Goal: Contribute content: Add original content to the website for others to see

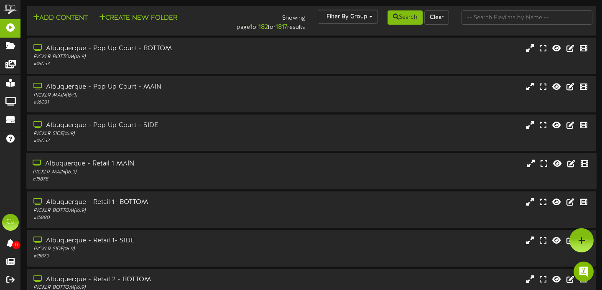
scroll to position [0, 0]
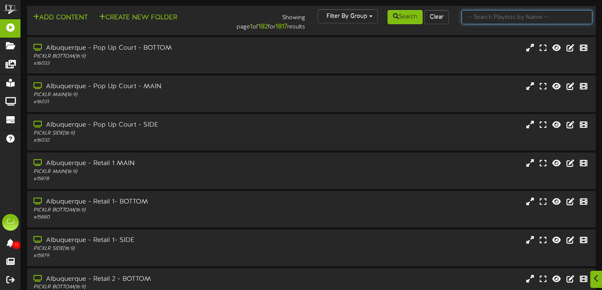
click at [518, 20] on input "text" at bounding box center [526, 17] width 131 height 14
type input "kaysville"
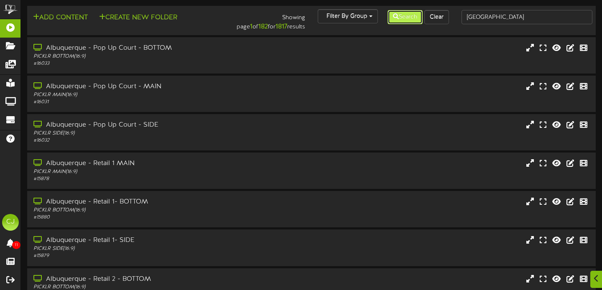
click at [406, 15] on button "Search" at bounding box center [404, 17] width 35 height 14
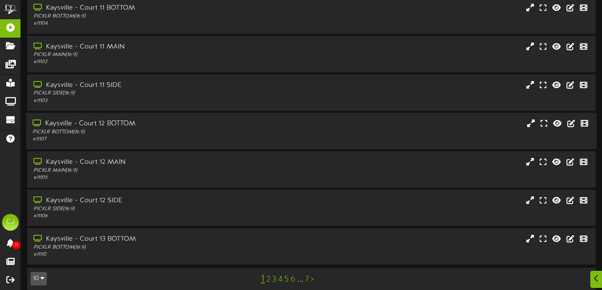
scroll to position [165, 0]
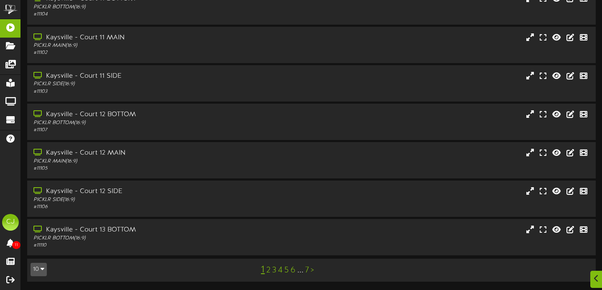
click at [268, 267] on link "2" at bounding box center [268, 270] width 4 height 9
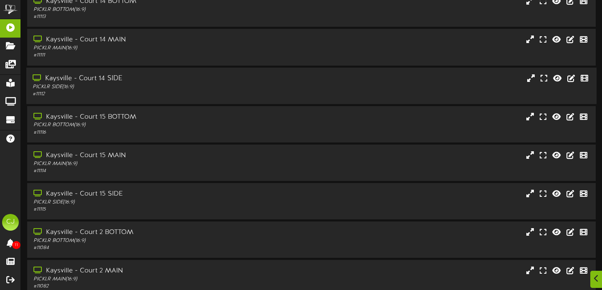
scroll to position [165, 0]
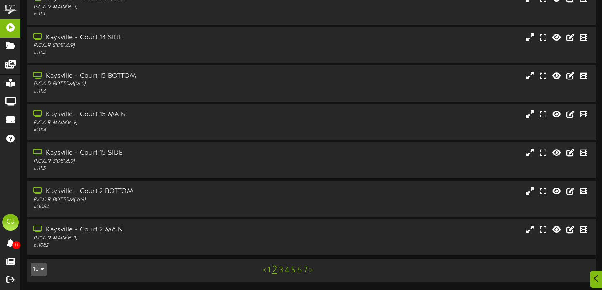
click at [282, 270] on link "3" at bounding box center [281, 270] width 4 height 9
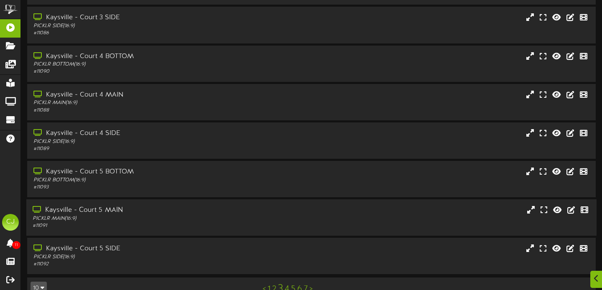
scroll to position [165, 0]
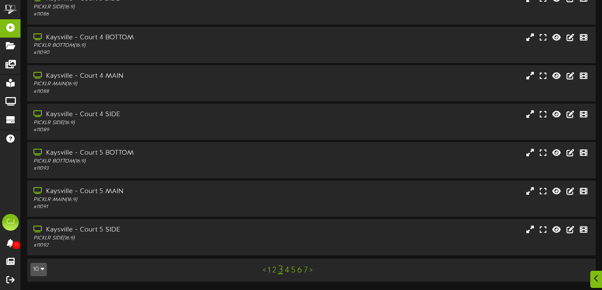
click at [288, 271] on link "4" at bounding box center [287, 270] width 5 height 9
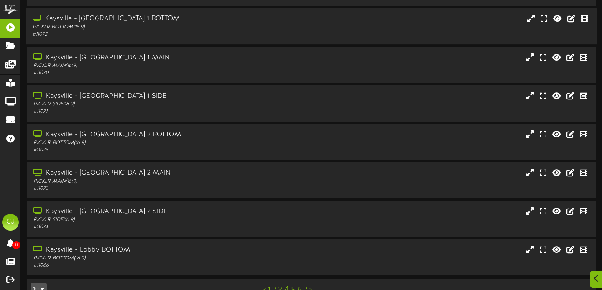
scroll to position [165, 0]
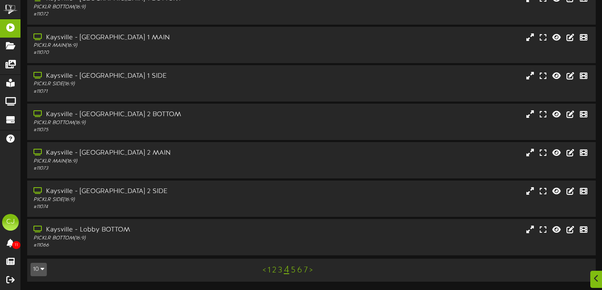
click at [294, 272] on link "5" at bounding box center [293, 270] width 5 height 9
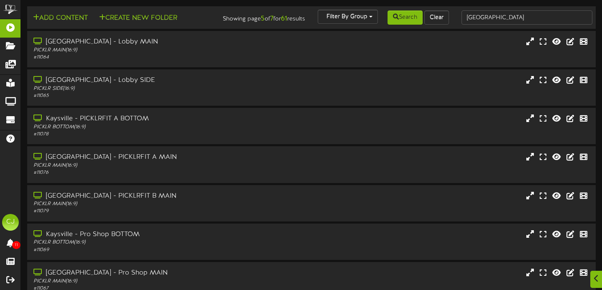
scroll to position [3, 0]
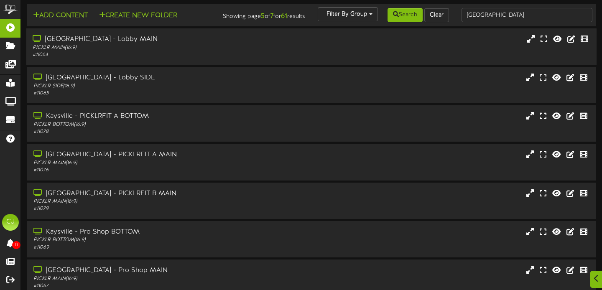
click at [175, 44] on div "Kaysville - Lobby MAIN" at bounding box center [145, 40] width 225 height 10
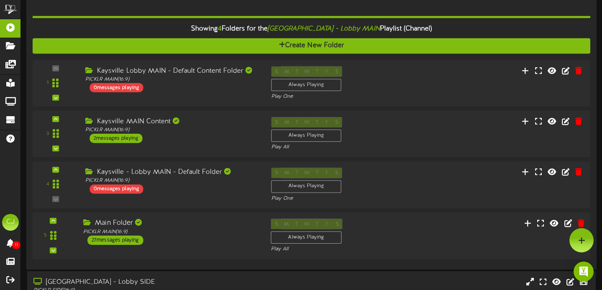
scroll to position [58, 0]
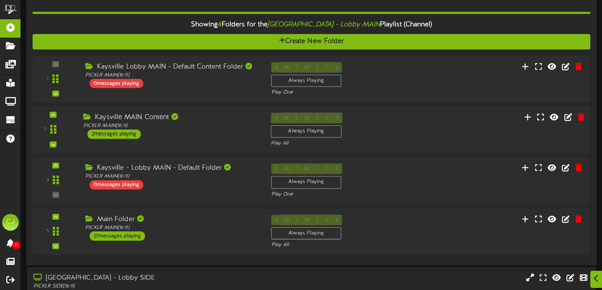
click at [378, 132] on div "S M T W T F S Always Playing Play All" at bounding box center [335, 130] width 141 height 34
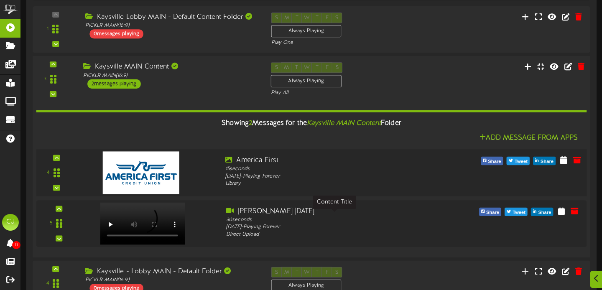
scroll to position [112, 0]
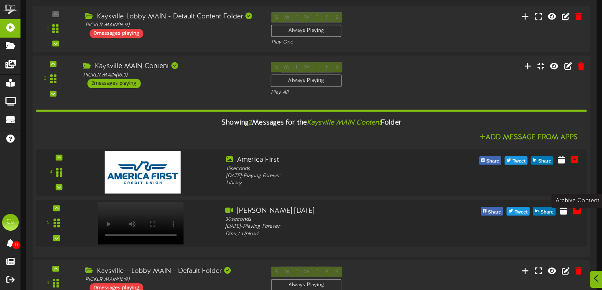
click at [576, 215] on icon at bounding box center [576, 210] width 9 height 9
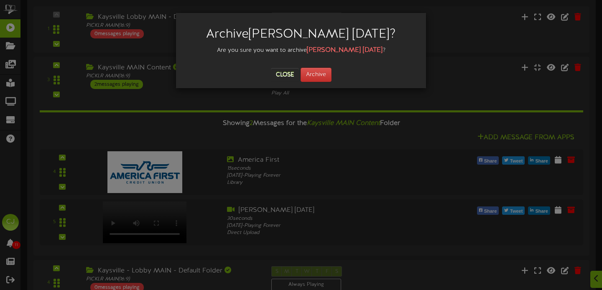
scroll to position [113, 0]
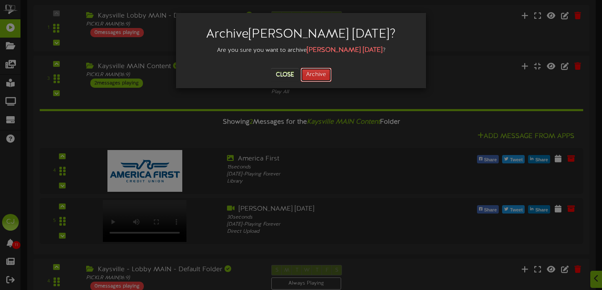
click at [325, 76] on button "Archive" at bounding box center [315, 75] width 31 height 14
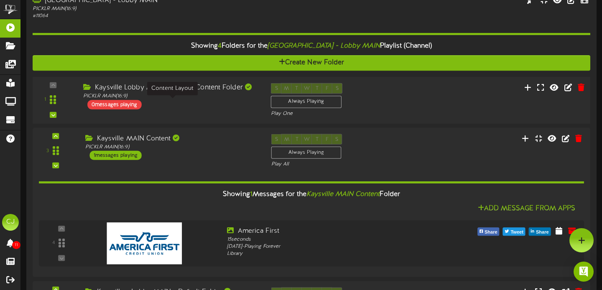
scroll to position [43, 0]
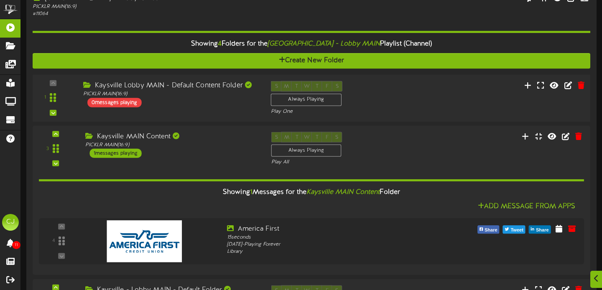
click at [238, 107] on div "Kaysville Lobby MAIN - Default Content Folder PICKLR MAIN ( 16:9 ) 0 messages p…" at bounding box center [171, 94] width 188 height 26
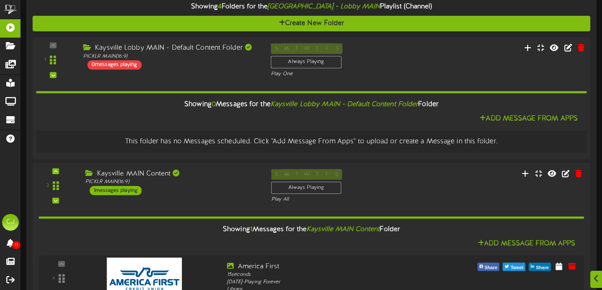
scroll to position [85, 0]
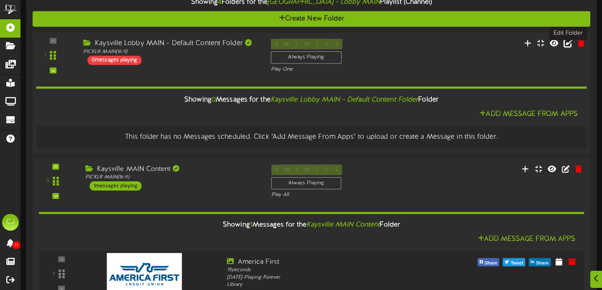
click at [566, 47] on icon at bounding box center [567, 42] width 9 height 9
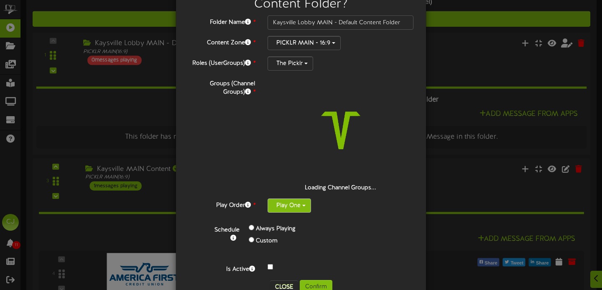
scroll to position [67, 0]
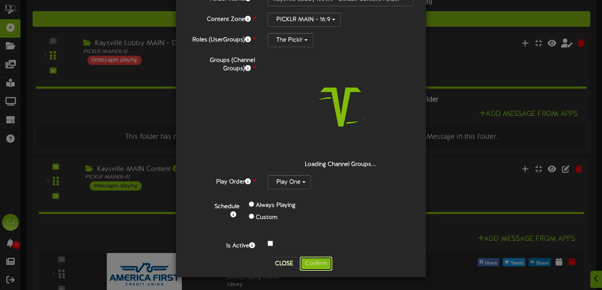
drag, startPoint x: 321, startPoint y: 268, endPoint x: 392, endPoint y: 136, distance: 149.8
click at [321, 268] on button "Confirm" at bounding box center [316, 264] width 33 height 14
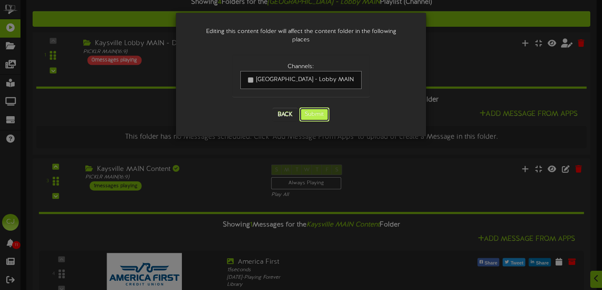
click at [320, 107] on button "Submit" at bounding box center [314, 114] width 30 height 14
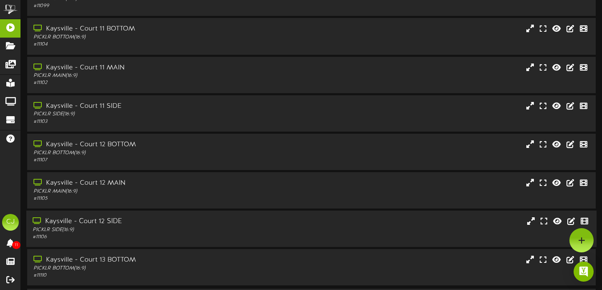
scroll to position [165, 0]
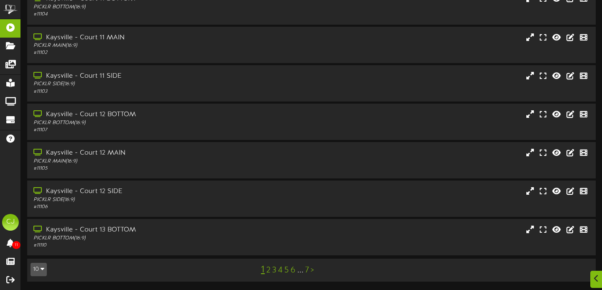
click at [280, 272] on link "4" at bounding box center [280, 270] width 5 height 9
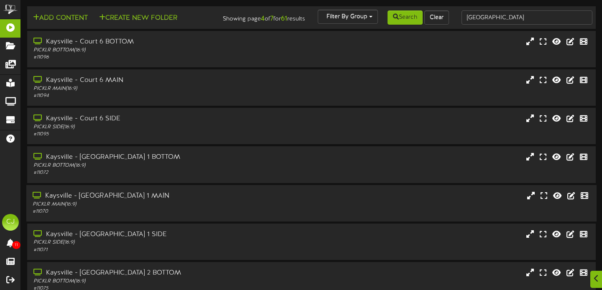
scroll to position [165, 0]
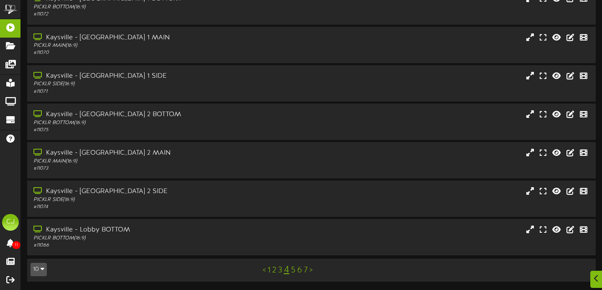
click at [293, 271] on link "5" at bounding box center [293, 270] width 5 height 9
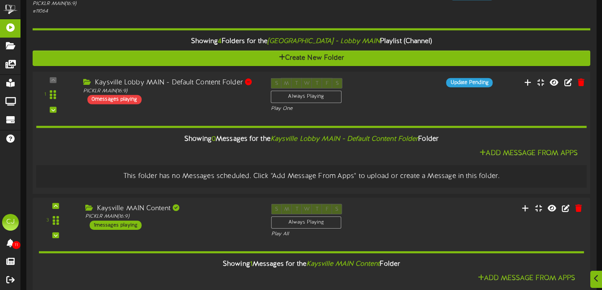
scroll to position [52, 0]
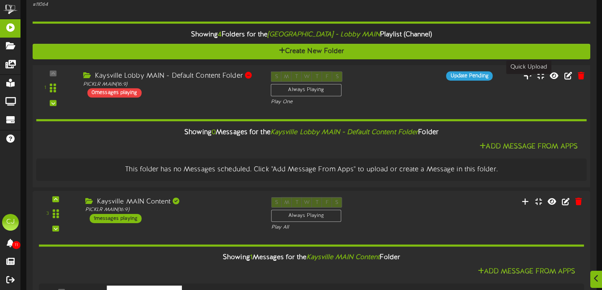
click at [527, 80] on icon at bounding box center [527, 75] width 9 height 9
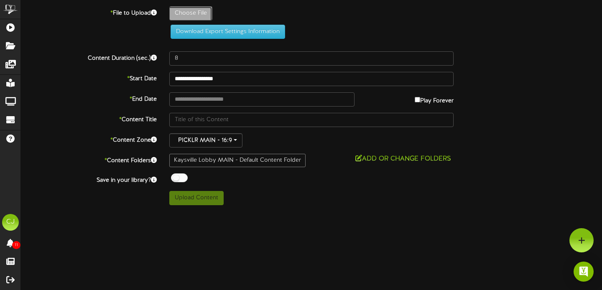
type input "**********"
type input "WelcomeFranchisees"
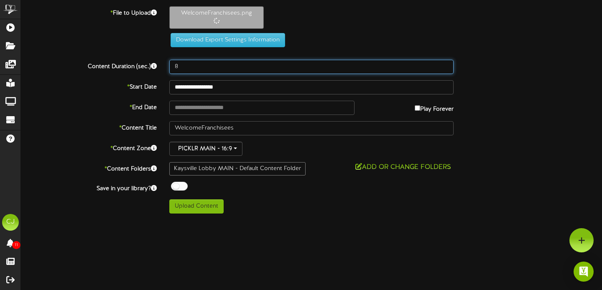
click at [184, 70] on input "8" at bounding box center [311, 67] width 284 height 14
type input "30"
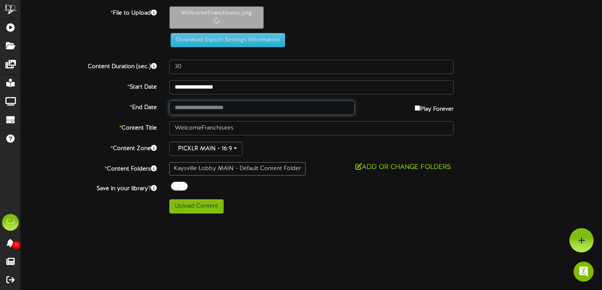
click at [243, 107] on input "text" at bounding box center [261, 108] width 185 height 14
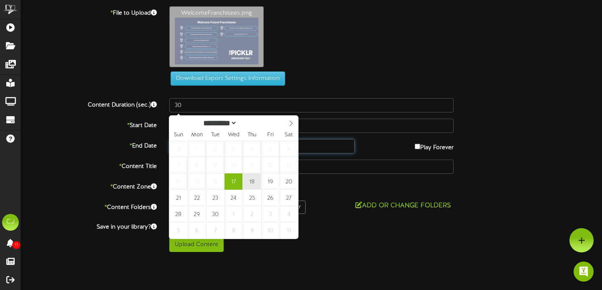
type input "**********"
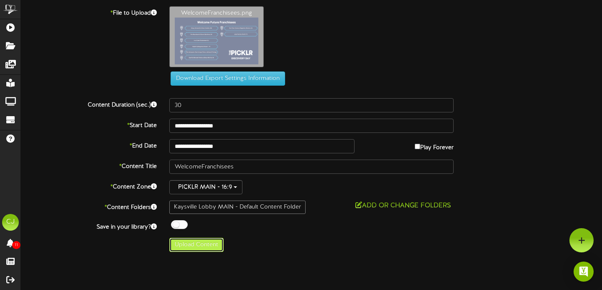
click at [215, 244] on button "Upload Content" at bounding box center [196, 245] width 54 height 14
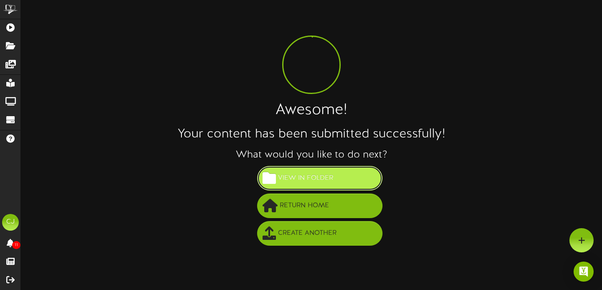
click at [350, 178] on button "View in Folder" at bounding box center [319, 178] width 125 height 25
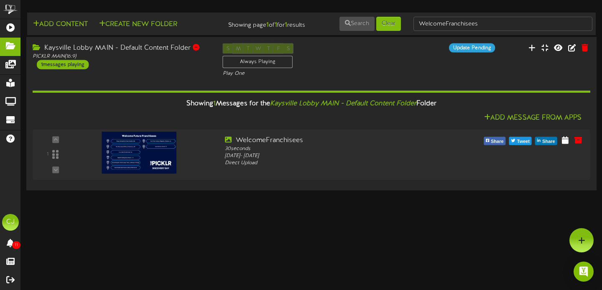
click at [349, 58] on div "S M T W T F S Always Playing Play One" at bounding box center [311, 60] width 190 height 34
click at [174, 69] on div "Kaysville Lobby MAIN - Default Content Folder PICKLR MAIN ( 16:9 ) 1 messages p…" at bounding box center [121, 56] width 190 height 26
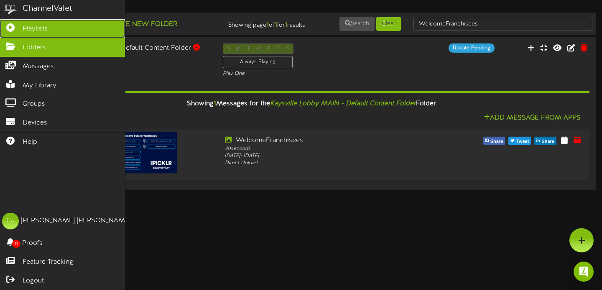
click at [27, 28] on span "Playlists" at bounding box center [35, 29] width 25 height 10
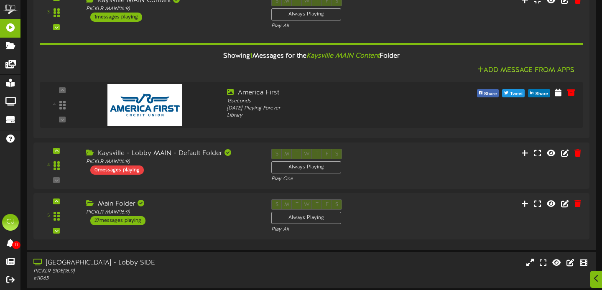
scroll to position [298, 0]
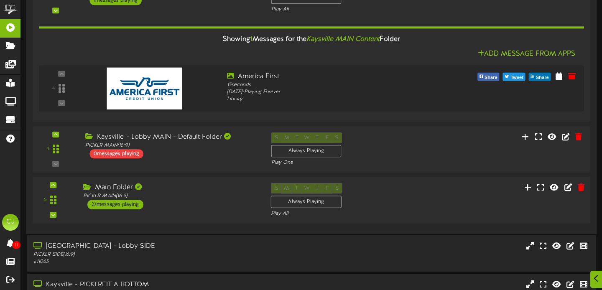
click at [196, 193] on div "Main Folder" at bounding box center [170, 188] width 175 height 10
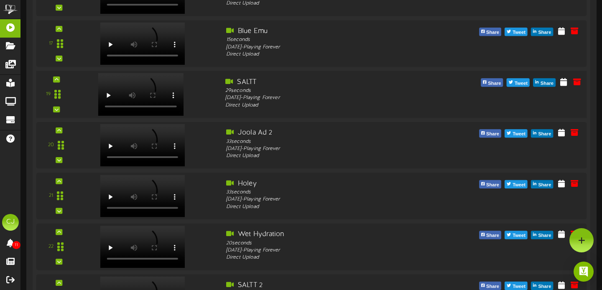
scroll to position [1344, 0]
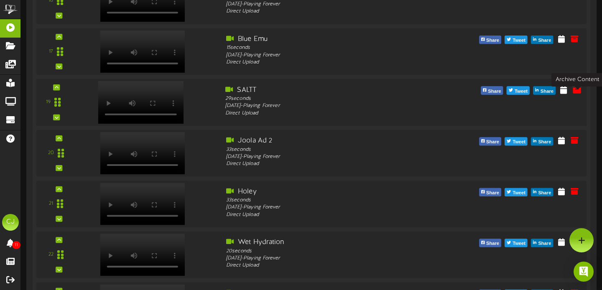
click at [579, 94] on icon at bounding box center [576, 89] width 9 height 9
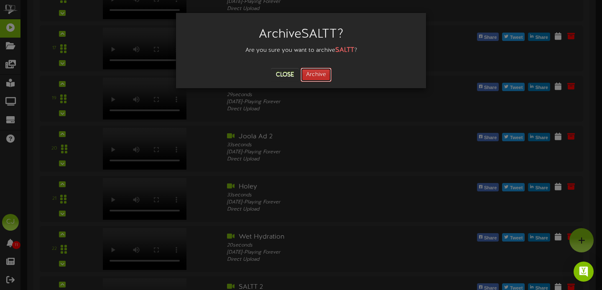
click at [317, 76] on button "Archive" at bounding box center [315, 75] width 31 height 14
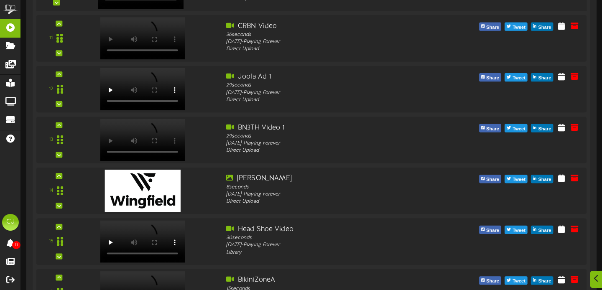
scroll to position [1065, 0]
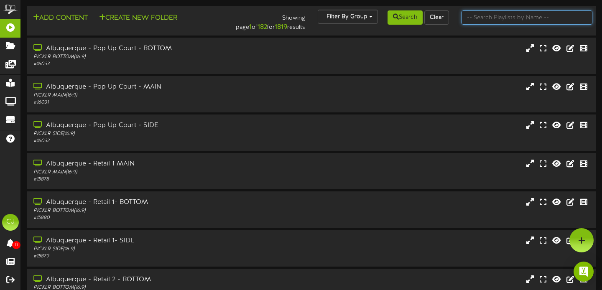
click at [496, 20] on input "text" at bounding box center [526, 17] width 131 height 14
type input "scottsdale"
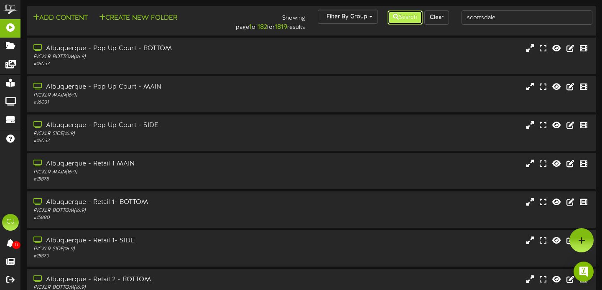
click at [410, 20] on button "Search" at bounding box center [404, 17] width 35 height 14
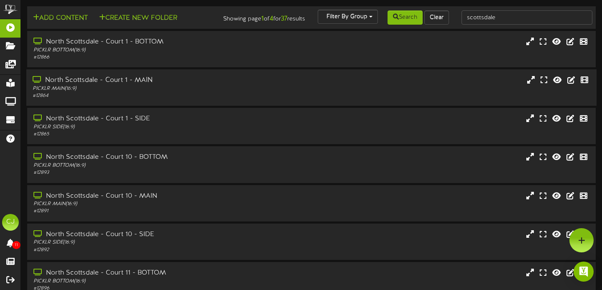
click at [180, 85] on div "North Scottsdale - Court 1 - MAIN" at bounding box center [145, 81] width 225 height 10
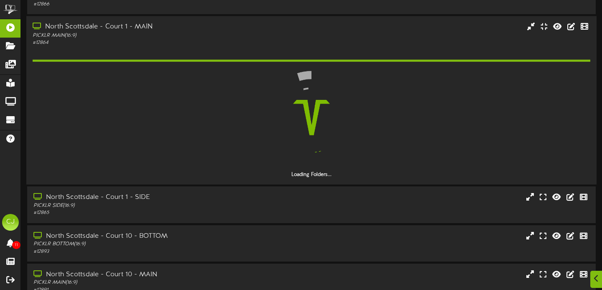
scroll to position [56, 0]
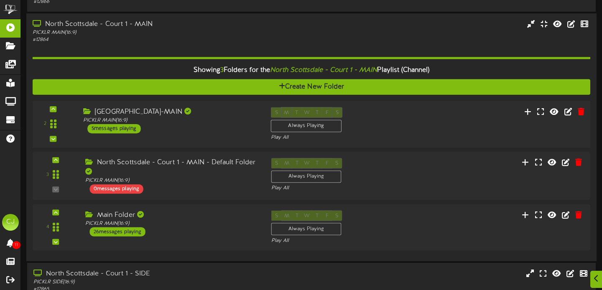
click at [183, 133] on div "[GEOGRAPHIC_DATA]-MAIN PICKLR MAIN ( 16:9 ) 5 messages playing" at bounding box center [171, 120] width 188 height 26
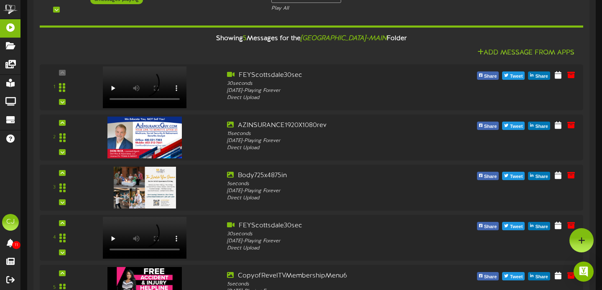
scroll to position [0, 0]
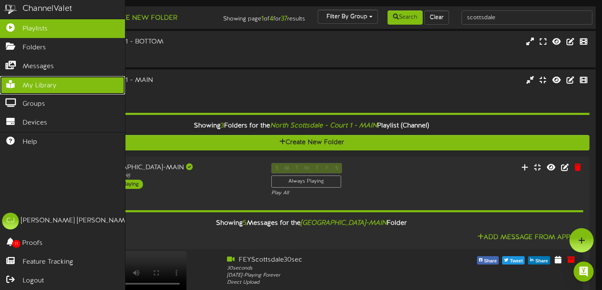
click at [54, 87] on span "My Library" at bounding box center [40, 86] width 34 height 10
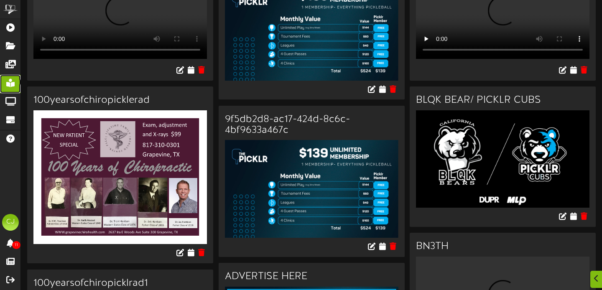
scroll to position [142, 0]
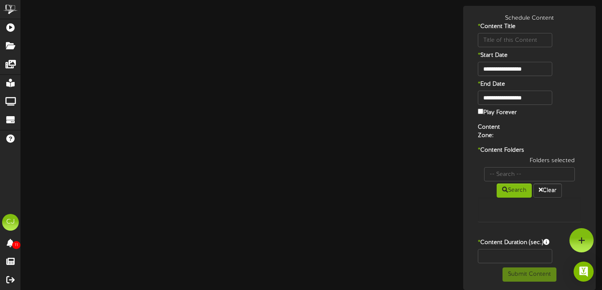
scroll to position [0, 0]
type input "ADVERTISE HERE"
type input "8"
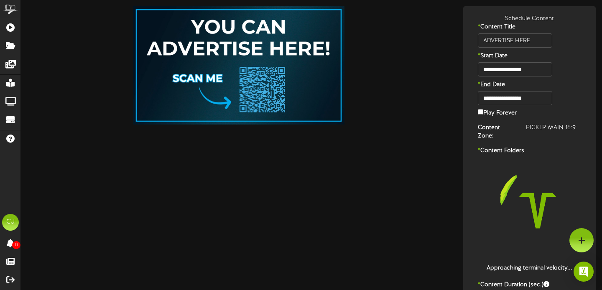
scroll to position [2, 0]
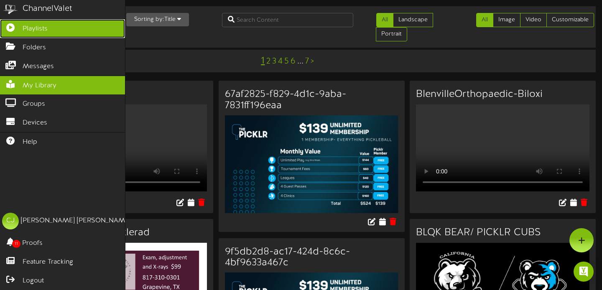
click at [22, 32] on link "Playlists" at bounding box center [62, 28] width 125 height 19
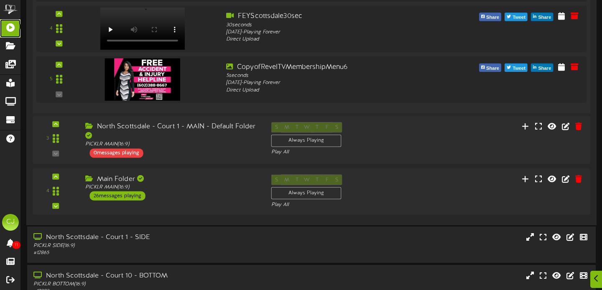
scroll to position [429, 0]
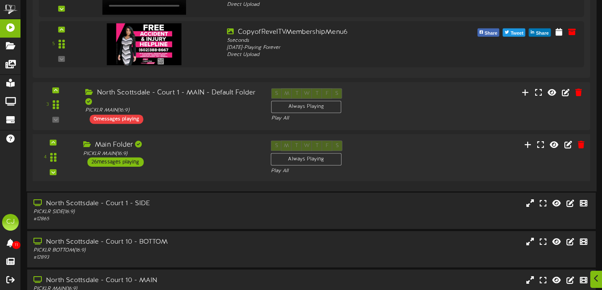
click at [188, 167] on div "Main Folder PICKLR MAIN ( 16:9 ) 26 messages playing" at bounding box center [171, 153] width 188 height 26
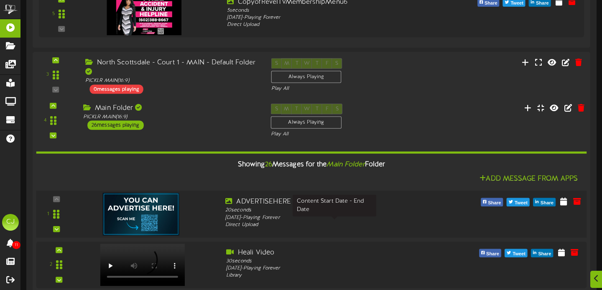
scroll to position [468, 0]
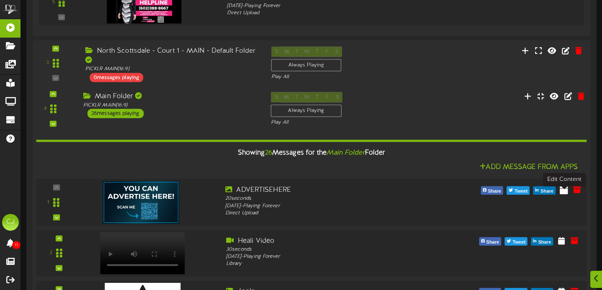
click at [562, 194] on icon at bounding box center [564, 189] width 8 height 9
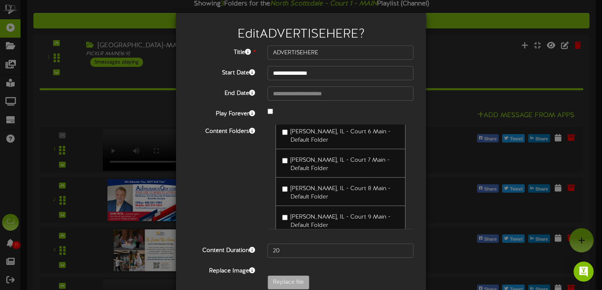
scroll to position [43, 0]
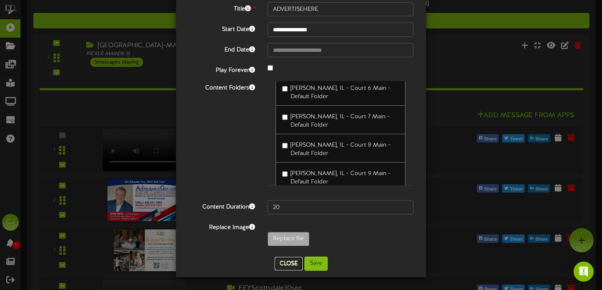
click at [287, 265] on button "Close" at bounding box center [289, 263] width 28 height 13
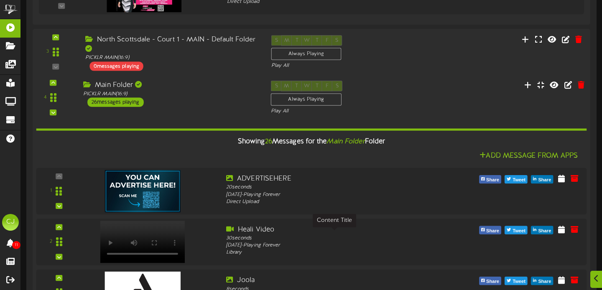
scroll to position [483, 0]
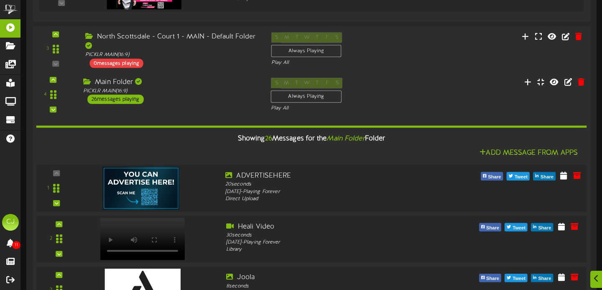
click at [153, 197] on img at bounding box center [141, 188] width 76 height 43
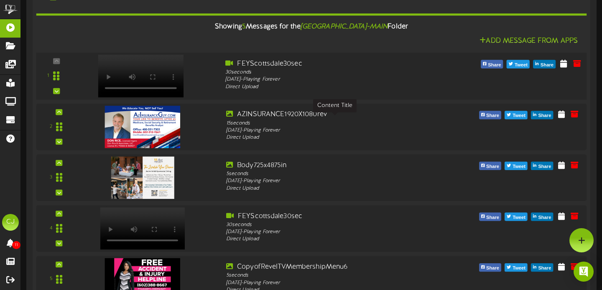
scroll to position [192, 0]
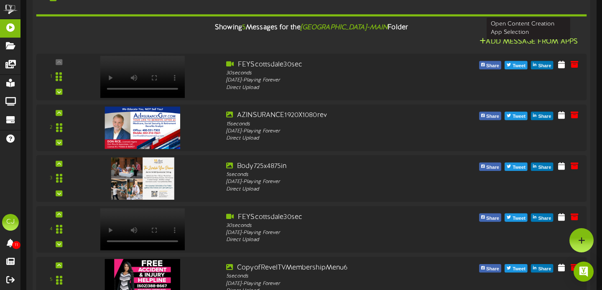
click at [483, 44] on icon at bounding box center [482, 41] width 6 height 7
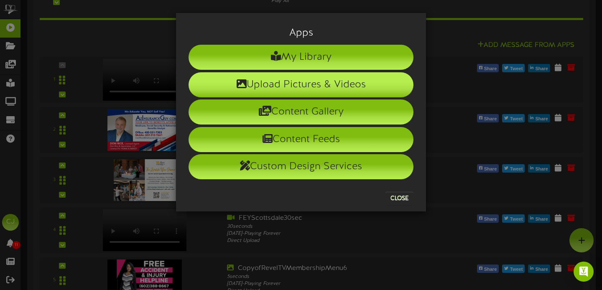
scroll to position [191, 0]
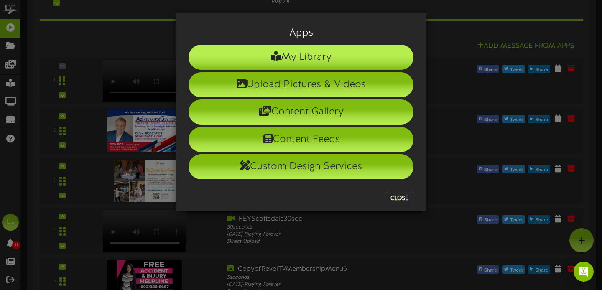
click at [315, 57] on li "My Library" at bounding box center [300, 57] width 225 height 25
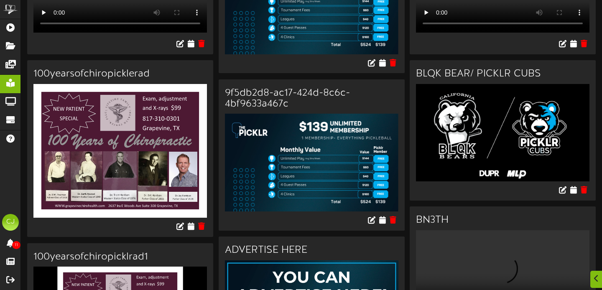
scroll to position [208, 0]
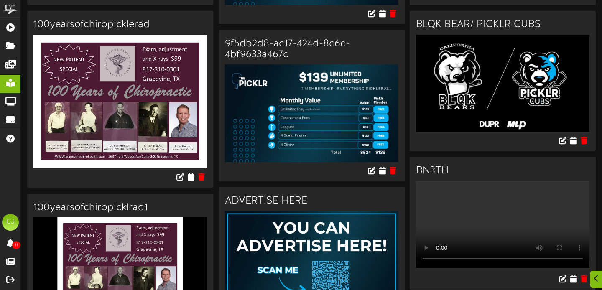
click at [285, 211] on img at bounding box center [311, 259] width 173 height 97
click at [302, 211] on img at bounding box center [311, 259] width 173 height 97
drag, startPoint x: 290, startPoint y: 150, endPoint x: 293, endPoint y: 165, distance: 15.3
drag, startPoint x: 295, startPoint y: 170, endPoint x: 309, endPoint y: 153, distance: 21.6
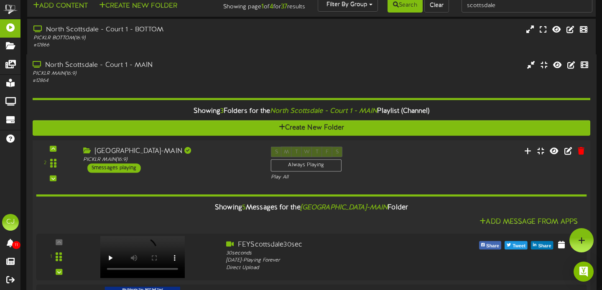
scroll to position [10, 0]
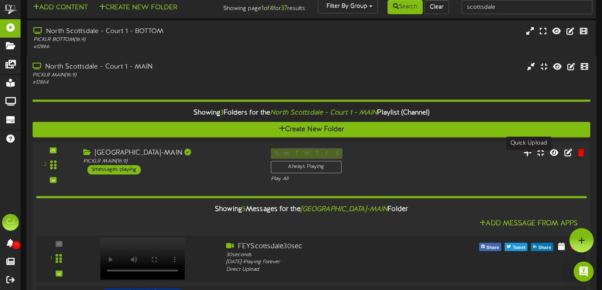
click at [524, 157] on icon at bounding box center [527, 152] width 9 height 9
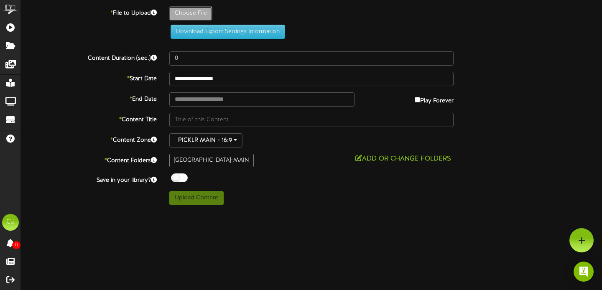
type input "**********"
type input "098d061c-d173-4fbe-8f55-c562da0532a0"
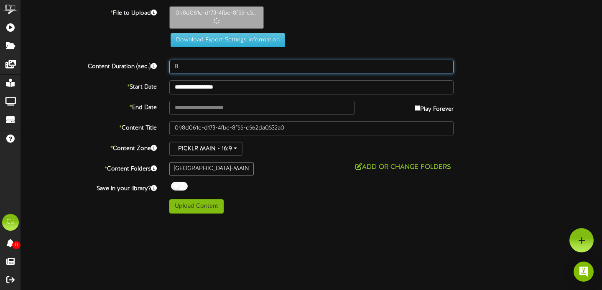
click at [185, 70] on input "8" at bounding box center [311, 67] width 284 height 14
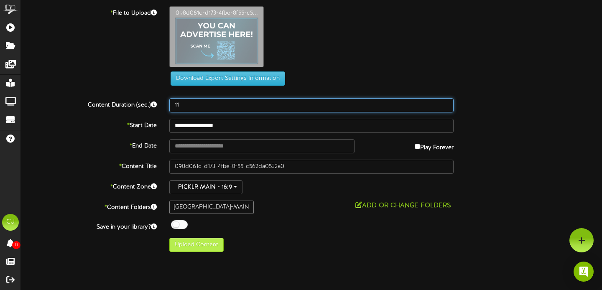
type input "11"
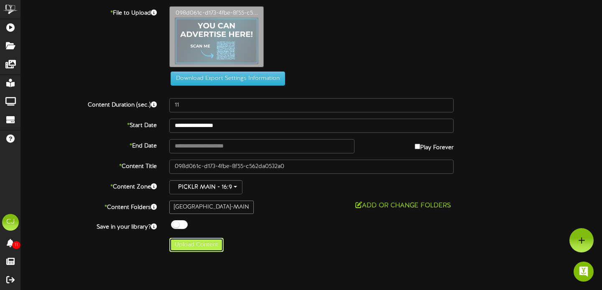
click at [197, 245] on button "Upload Content" at bounding box center [196, 245] width 54 height 14
type input "**********"
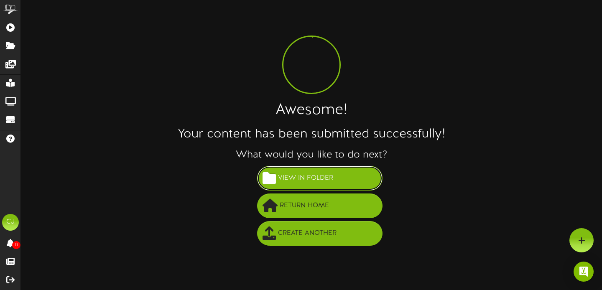
click at [326, 176] on span "View in Folder" at bounding box center [305, 178] width 59 height 14
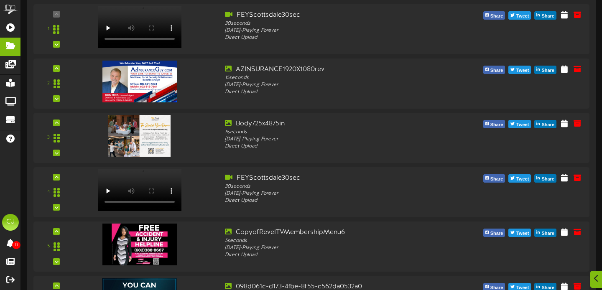
scroll to position [181, 0]
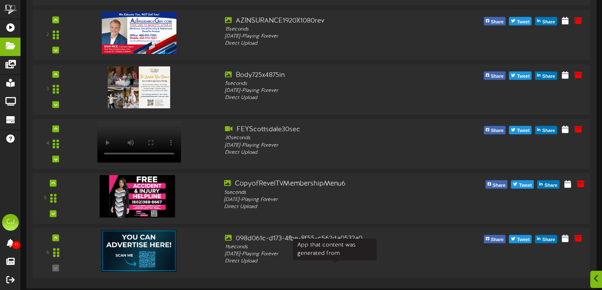
drag, startPoint x: 358, startPoint y: 145, endPoint x: 362, endPoint y: 218, distance: 73.2
click at [326, 247] on div "1 30 seconds" at bounding box center [311, 116] width 557 height 323
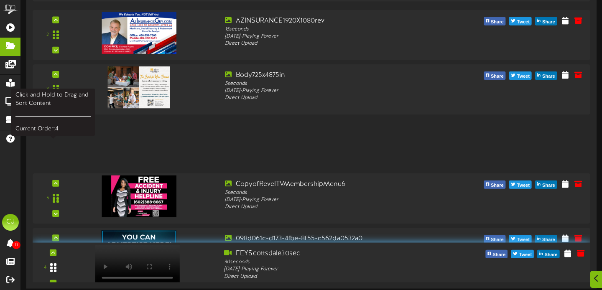
drag, startPoint x: 52, startPoint y: 142, endPoint x: 46, endPoint y: 263, distance: 121.3
click at [46, 264] on div at bounding box center [53, 267] width 19 height 21
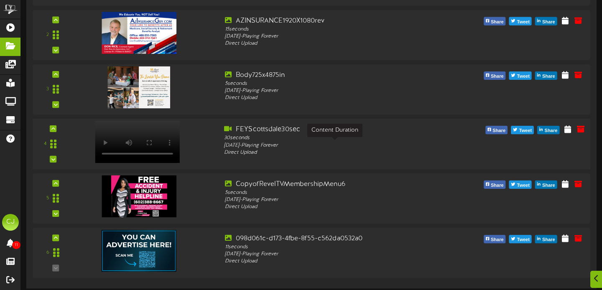
click at [404, 137] on div "30 seconds" at bounding box center [335, 138] width 222 height 7
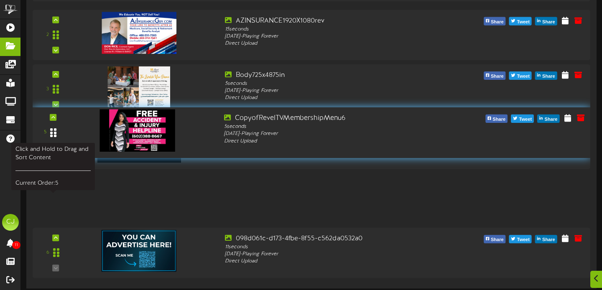
drag, startPoint x: 52, startPoint y: 198, endPoint x: 53, endPoint y: 132, distance: 65.6
click at [53, 132] on icon at bounding box center [53, 132] width 6 height 10
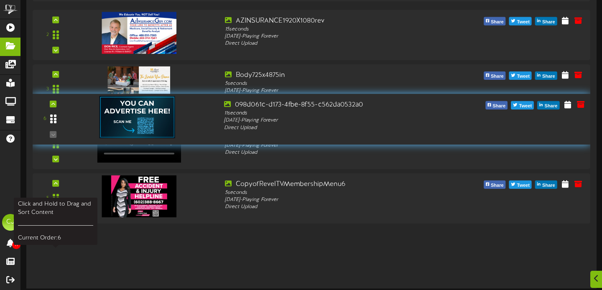
drag, startPoint x: 53, startPoint y: 252, endPoint x: 48, endPoint y: 120, distance: 132.6
click at [48, 120] on div at bounding box center [53, 119] width 19 height 21
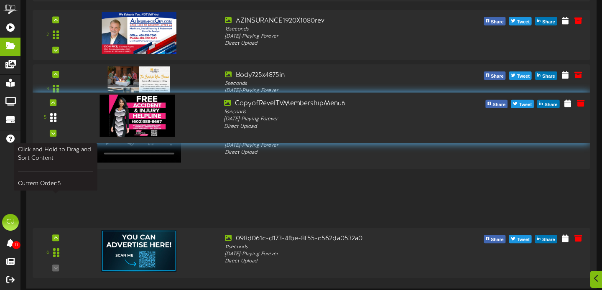
drag, startPoint x: 54, startPoint y: 199, endPoint x: 57, endPoint y: 119, distance: 80.3
click at [57, 119] on div at bounding box center [53, 117] width 19 height 21
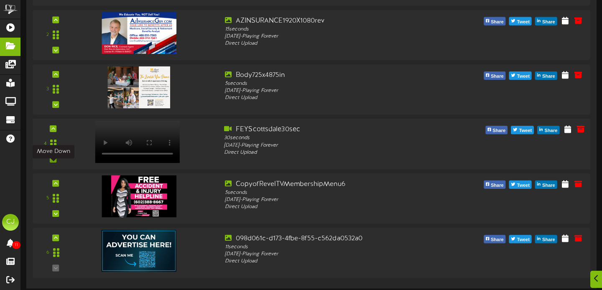
scroll to position [179, 0]
click at [54, 158] on icon at bounding box center [53, 159] width 4 height 4
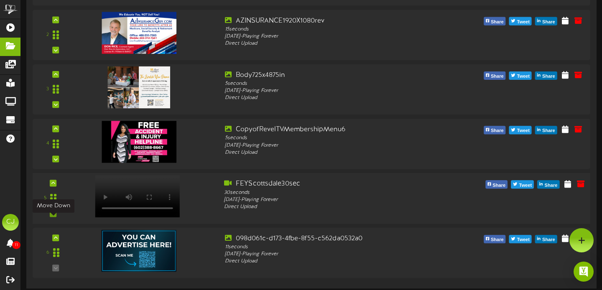
click at [52, 217] on div at bounding box center [53, 213] width 7 height 7
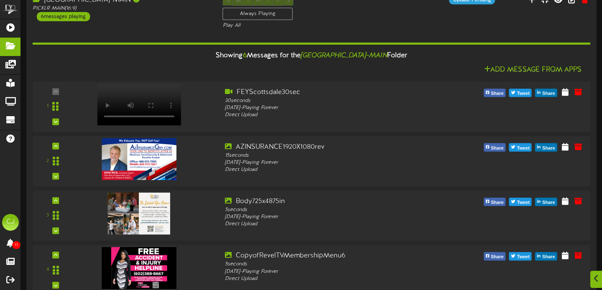
scroll to position [181, 0]
